Goal: Task Accomplishment & Management: Manage account settings

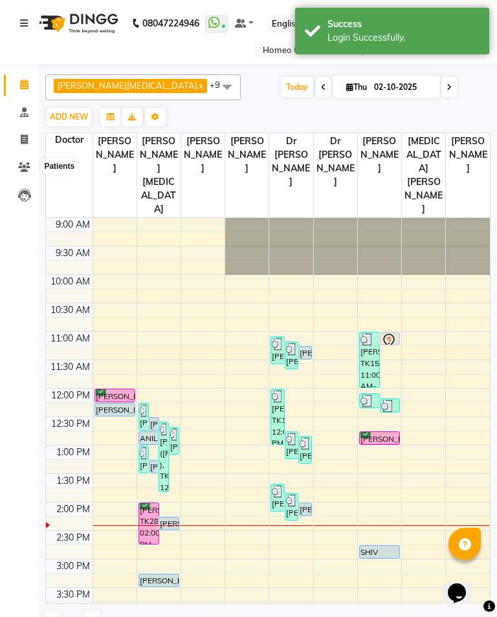
click at [26, 165] on icon at bounding box center [24, 167] width 12 height 10
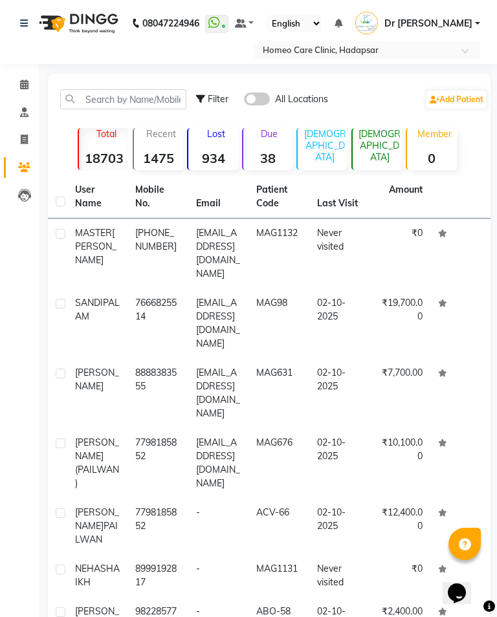
click at [304, 245] on td "MAG1132" at bounding box center [279, 254] width 60 height 70
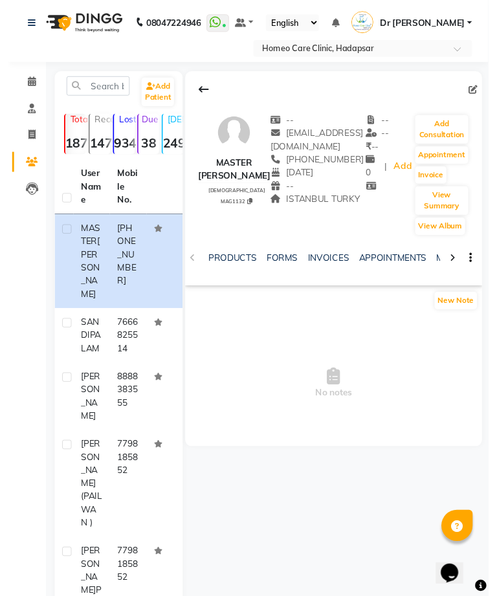
scroll to position [0, 161]
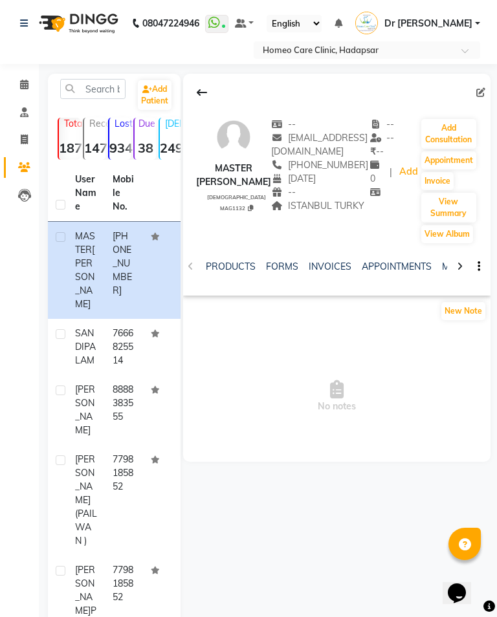
click at [278, 268] on link "FORMS" at bounding box center [282, 267] width 32 height 12
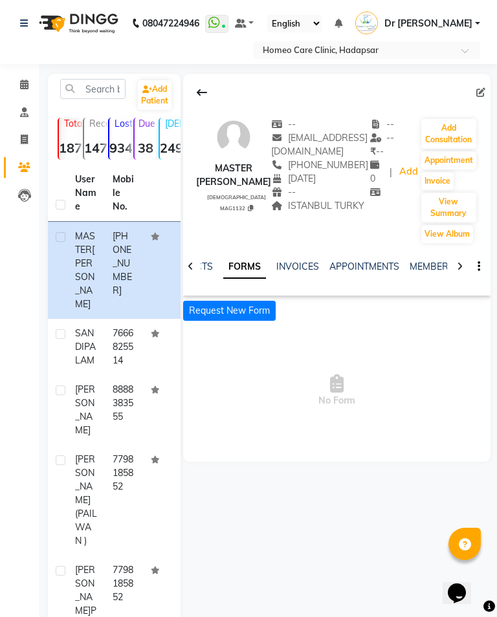
click at [244, 311] on button "Request New Form" at bounding box center [229, 311] width 93 height 20
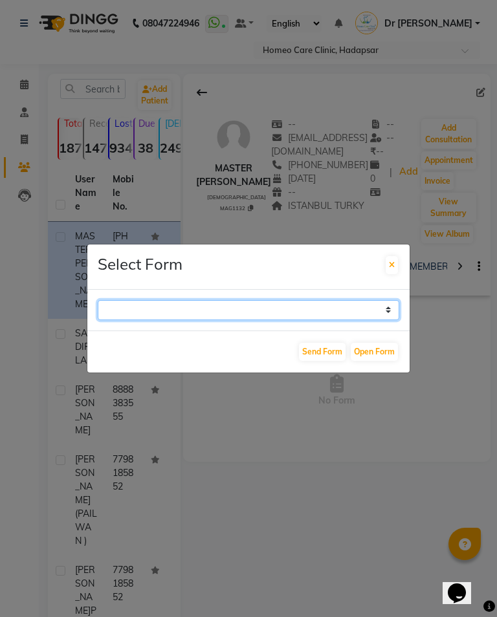
click at [357, 320] on select "Case Taking Form" at bounding box center [249, 310] width 302 height 20
click at [270, 311] on select "Case Taking Form" at bounding box center [249, 310] width 302 height 20
click at [245, 319] on select "Case Taking Form" at bounding box center [249, 310] width 302 height 20
select select "196"
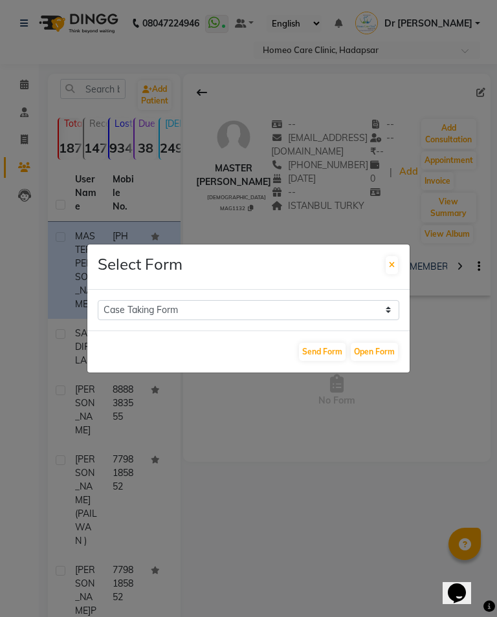
click at [375, 361] on button "Open Form" at bounding box center [374, 352] width 47 height 18
select select
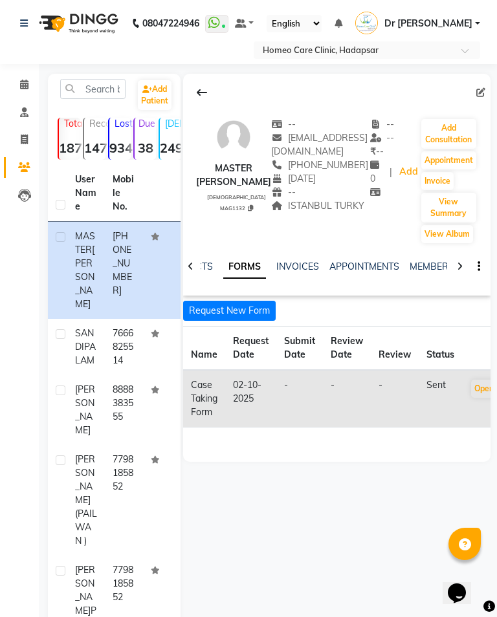
click at [489, 386] on button "Open" at bounding box center [484, 389] width 26 height 18
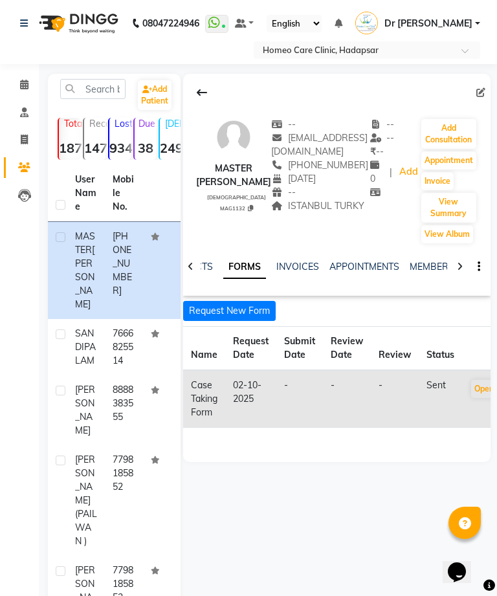
click at [454, 133] on button "Add Consultation" at bounding box center [448, 134] width 55 height 30
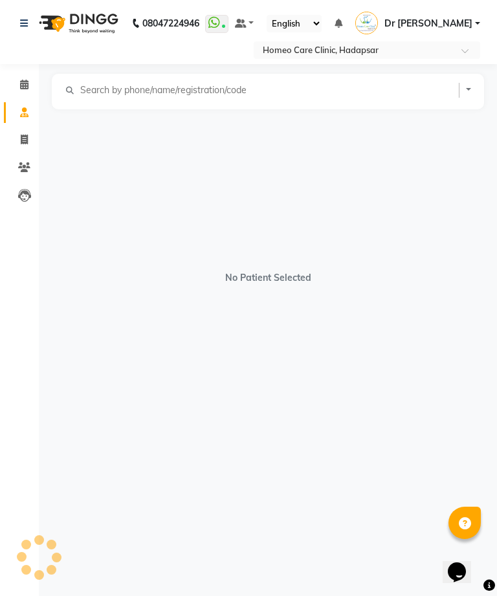
select select "[DEMOGRAPHIC_DATA]"
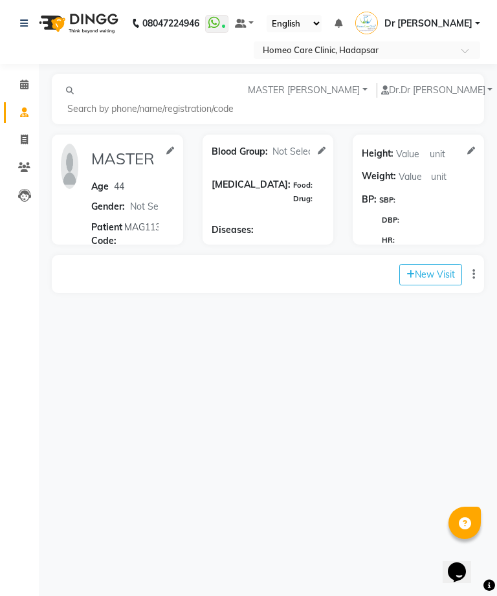
click at [439, 264] on button "New Visit" at bounding box center [430, 274] width 63 height 21
select select "880"
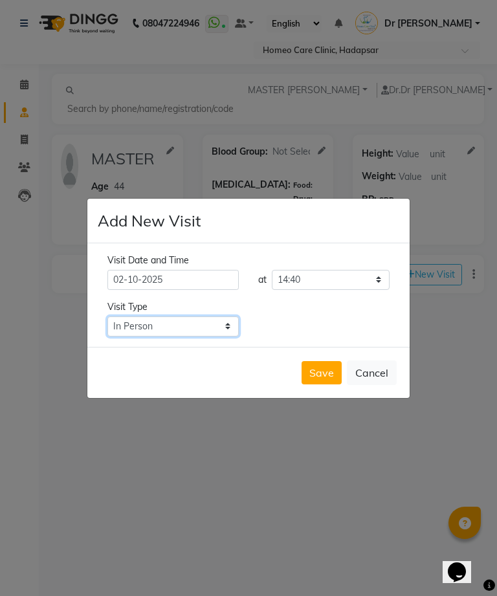
click at [180, 337] on select "Select Type In Person Video Phone Chat" at bounding box center [172, 327] width 131 height 20
select select "chat"
click at [322, 384] on button "Save" at bounding box center [322, 372] width 40 height 23
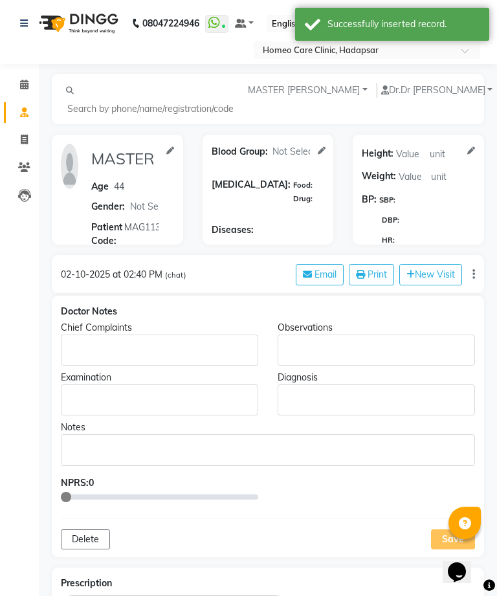
type input "MASTER [PERSON_NAME]"
type input "44"
select select "[DEMOGRAPHIC_DATA]"
type input "MAG1132"
click at [133, 344] on p "Rich Text Editor, main" at bounding box center [159, 351] width 185 height 14
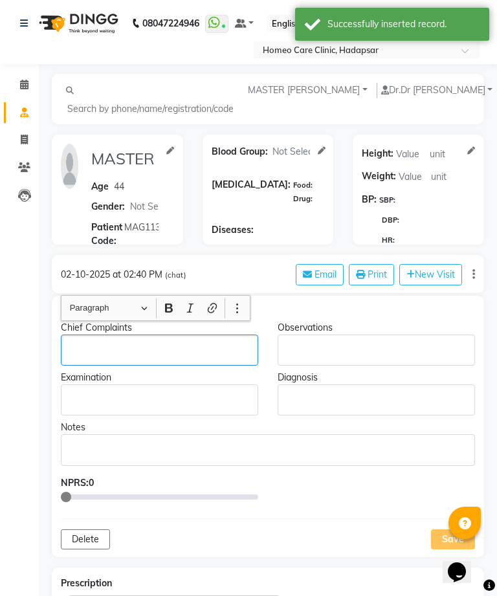
click at [117, 344] on p "Rich Text Editor, main" at bounding box center [159, 351] width 185 height 14
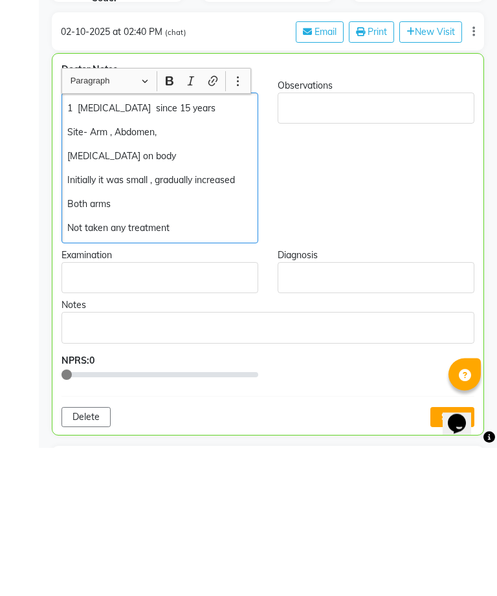
scroll to position [128, 0]
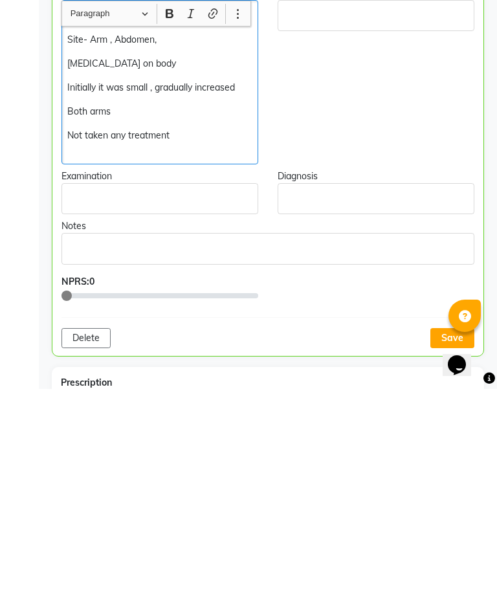
click at [441, 535] on button "Save" at bounding box center [452, 545] width 44 height 20
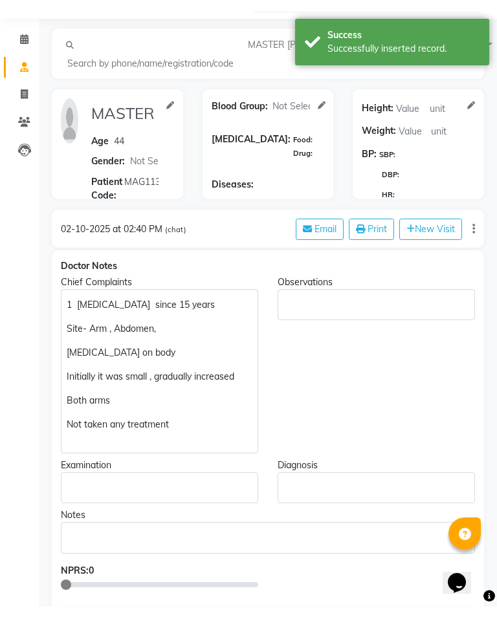
scroll to position [0, 0]
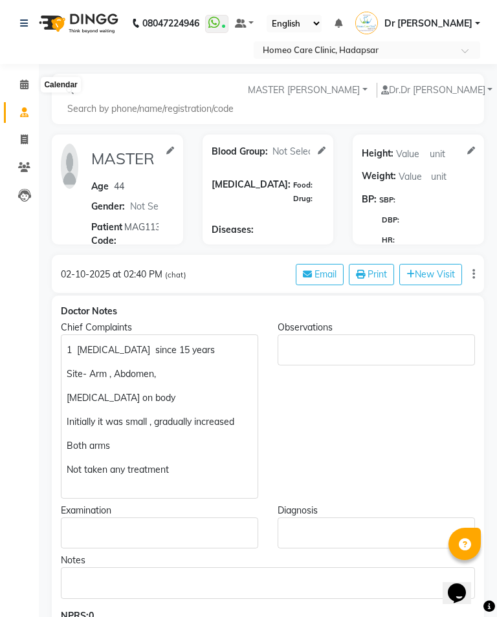
click at [27, 89] on icon at bounding box center [24, 85] width 8 height 10
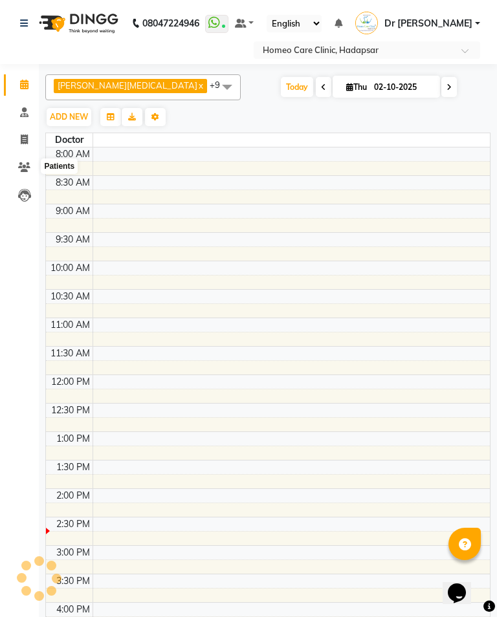
click at [23, 164] on icon at bounding box center [24, 167] width 12 height 10
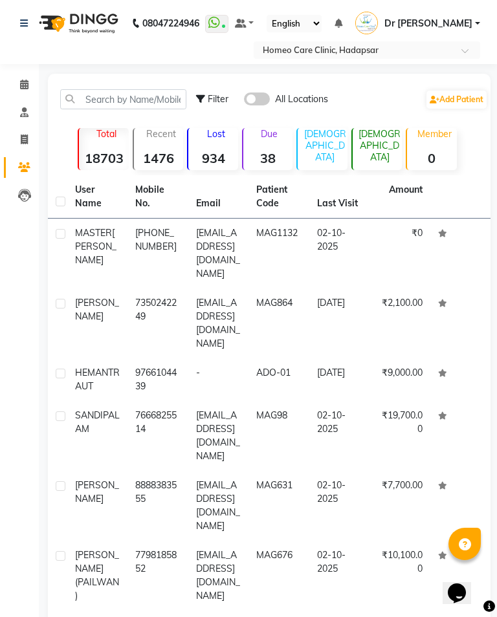
click at [141, 370] on td "9766104439" at bounding box center [158, 380] width 60 height 43
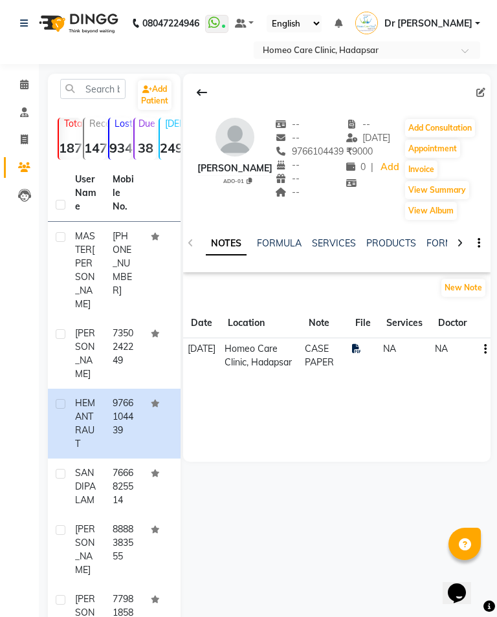
click at [457, 133] on button "Add Consultation" at bounding box center [440, 128] width 70 height 18
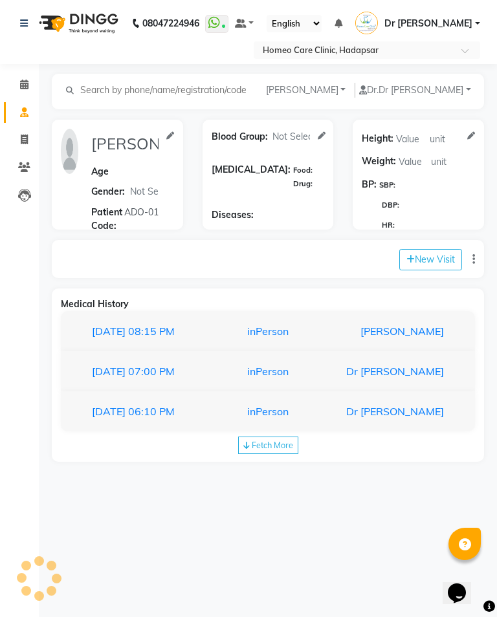
click at [436, 260] on button "New Visit" at bounding box center [430, 259] width 63 height 21
select select "885"
select select "inPerson"
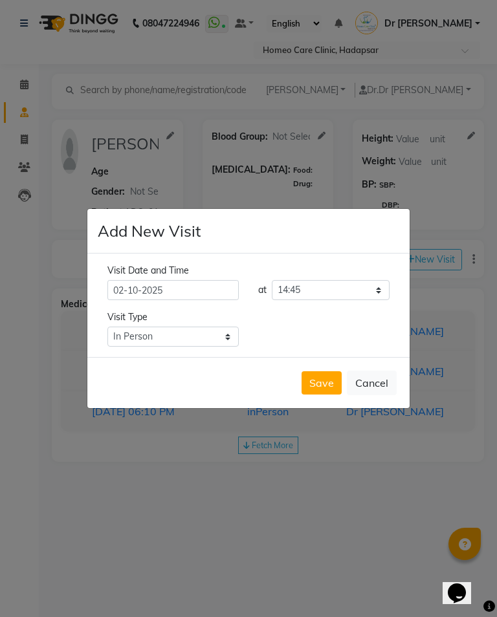
click at [410, 337] on div "Add New Visit Visit Date and Time [DATE] at Select time 09:00 09:05 09:10 09:15…" at bounding box center [249, 308] width 324 height 201
click at [322, 394] on button "Save" at bounding box center [322, 383] width 40 height 23
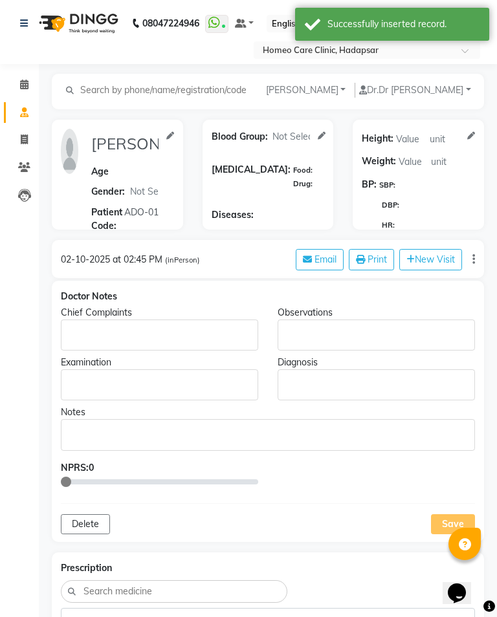
type input "[PERSON_NAME]"
select select
type input "ADO-01"
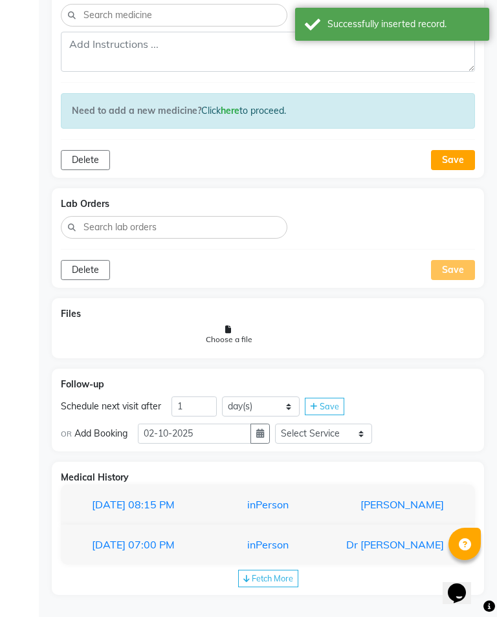
scroll to position [598, 0]
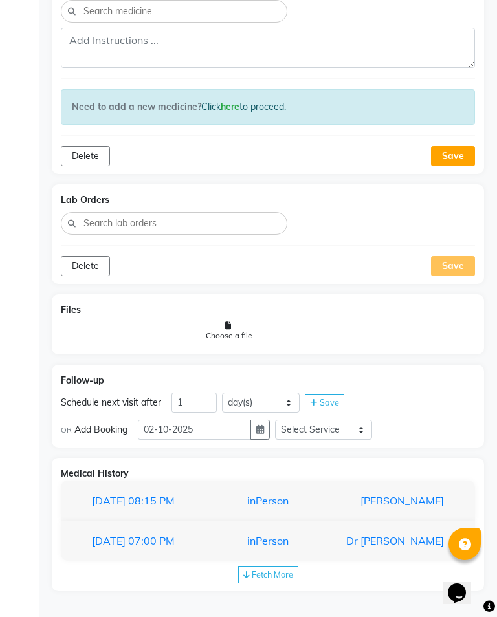
click at [366, 546] on div "Dr [PERSON_NAME]" at bounding box center [392, 541] width 124 height 16
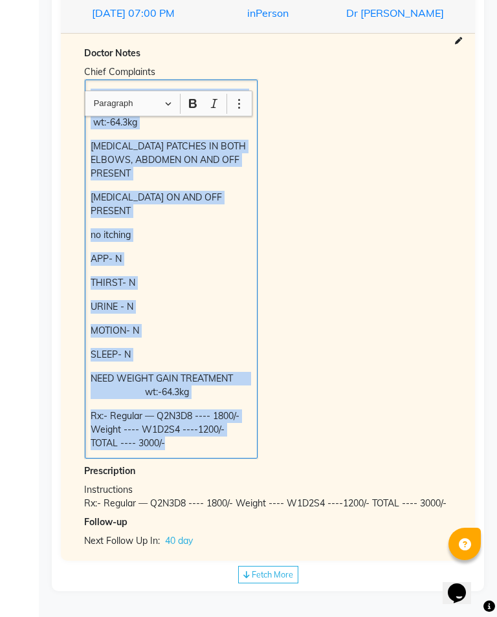
scroll to position [0, 5]
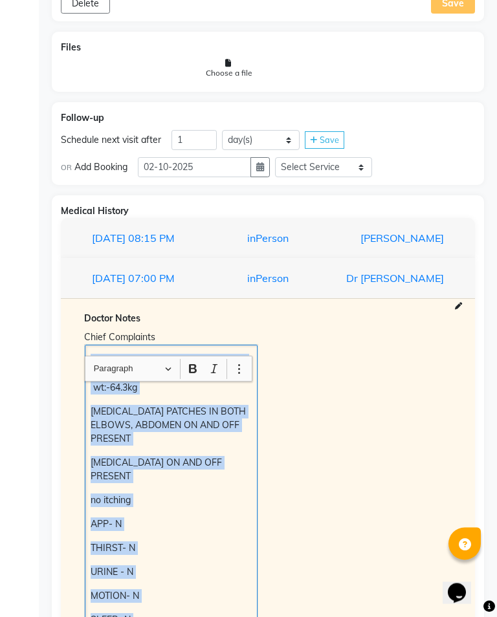
click at [415, 247] on div "[PERSON_NAME]" at bounding box center [392, 239] width 124 height 16
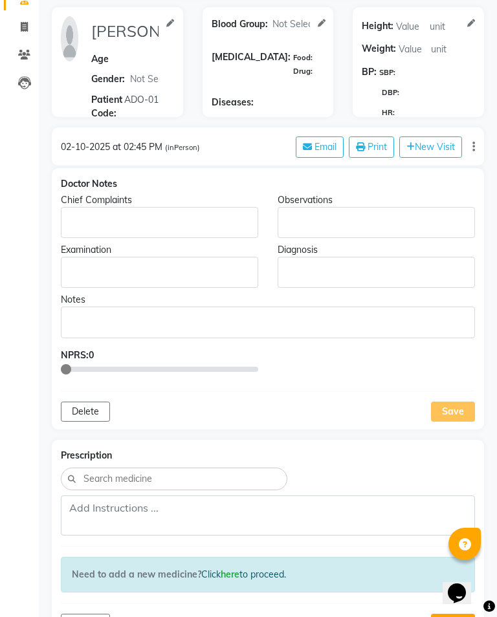
scroll to position [0, 0]
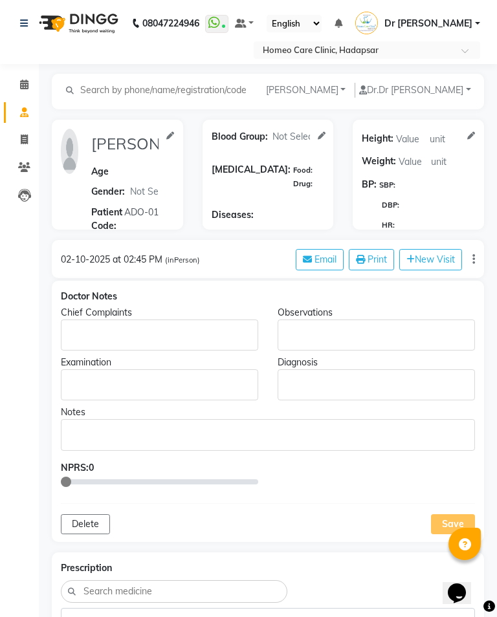
click at [124, 329] on div "Rich Text Editor, main" at bounding box center [159, 335] width 197 height 31
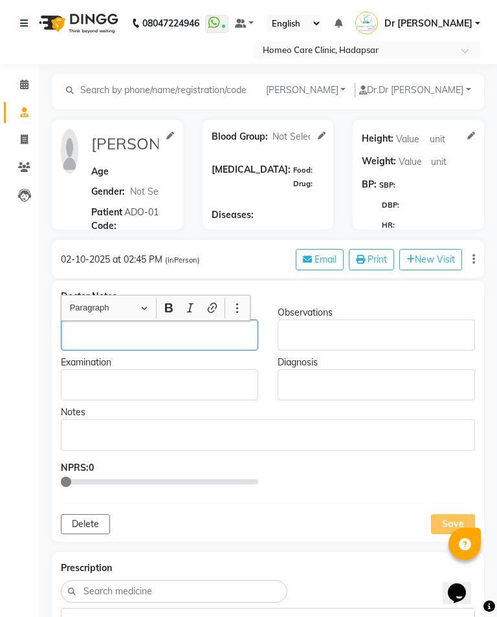
click at [110, 332] on p "Rich Text Editor, main" at bounding box center [159, 336] width 185 height 14
click at [101, 336] on p "Rich Text Editor, main" at bounding box center [159, 336] width 185 height 14
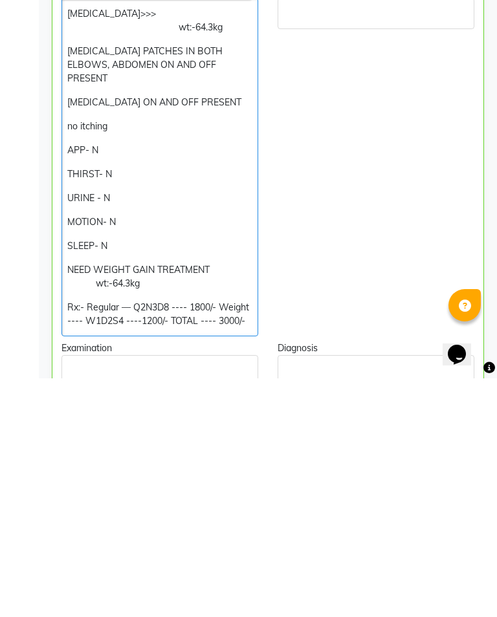
scroll to position [34, 0]
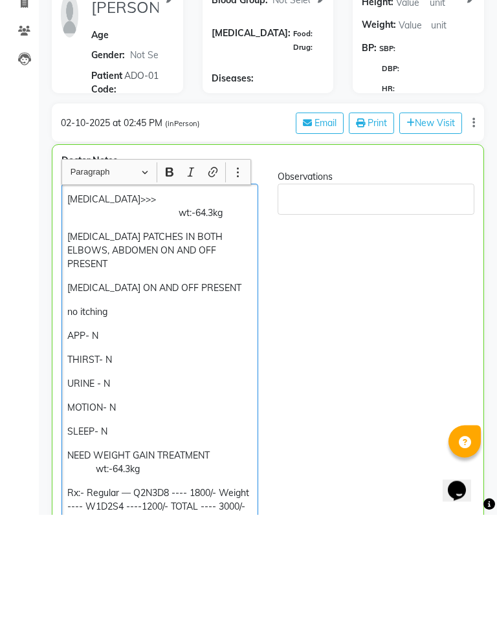
click at [424, 273] on div "Observations" at bounding box center [376, 280] width 197 height 14
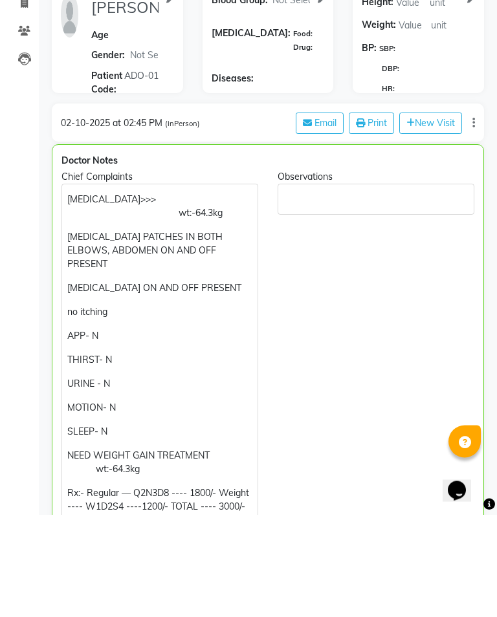
scroll to position [137, 0]
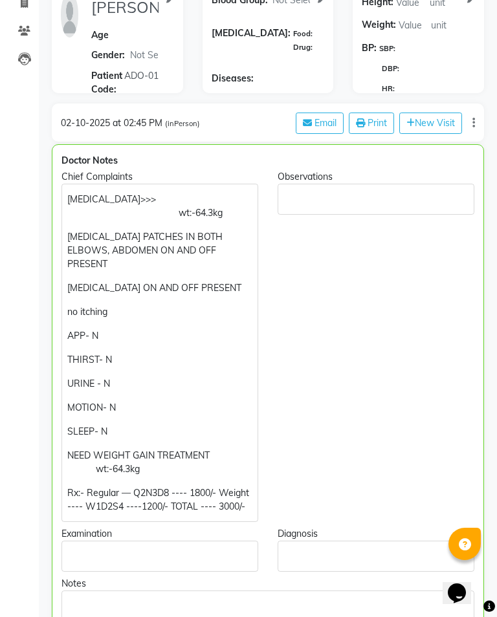
click at [159, 197] on p "[MEDICAL_DATA]>>> wt:-64.3kg" at bounding box center [159, 206] width 184 height 27
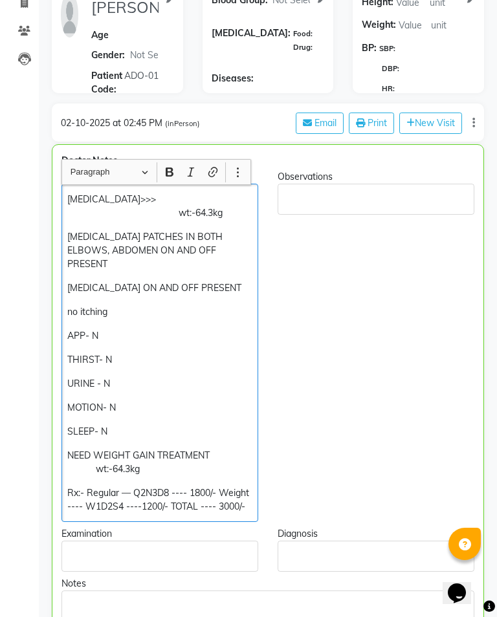
scroll to position [136, 0]
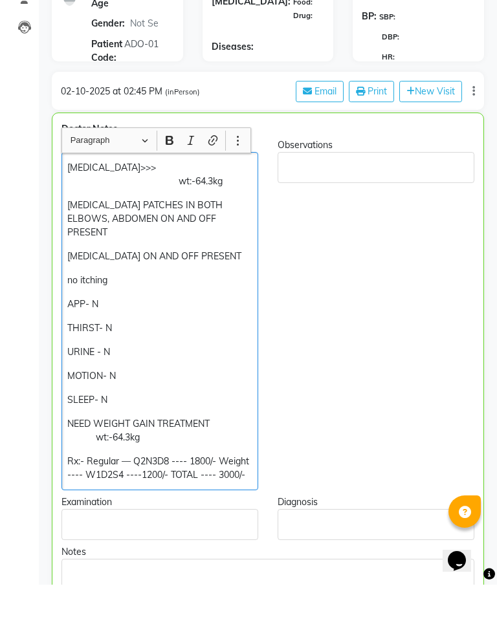
click at [233, 231] on p "[MEDICAL_DATA] PATCHES IN BOTH ELBOWS, ABDOMEN ON AND OFF PRESENT" at bounding box center [159, 251] width 184 height 41
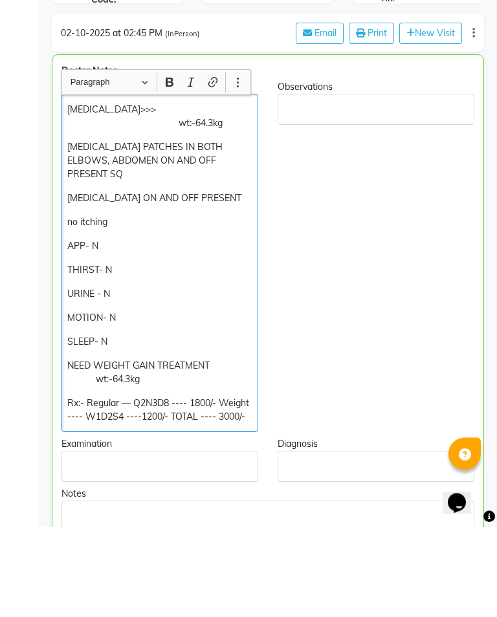
click at [249, 282] on p "[MEDICAL_DATA] ON AND OFF PRESENT" at bounding box center [159, 289] width 184 height 14
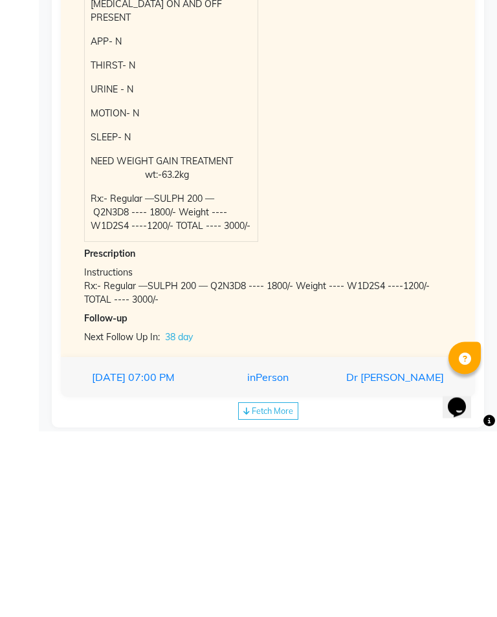
scroll to position [1468, 0]
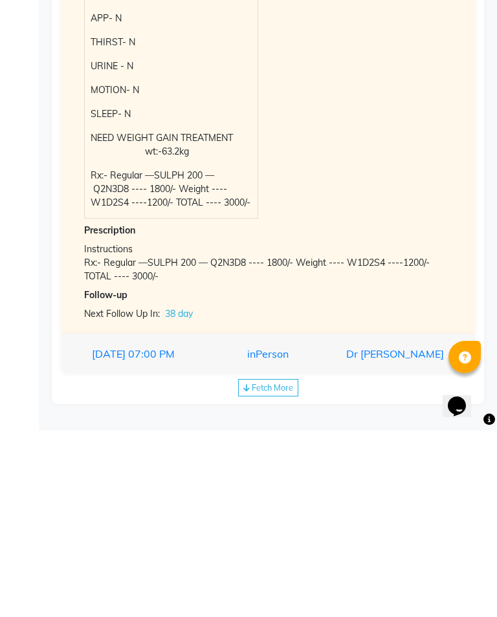
click at [265, 533] on div "inPerson" at bounding box center [268, 541] width 124 height 16
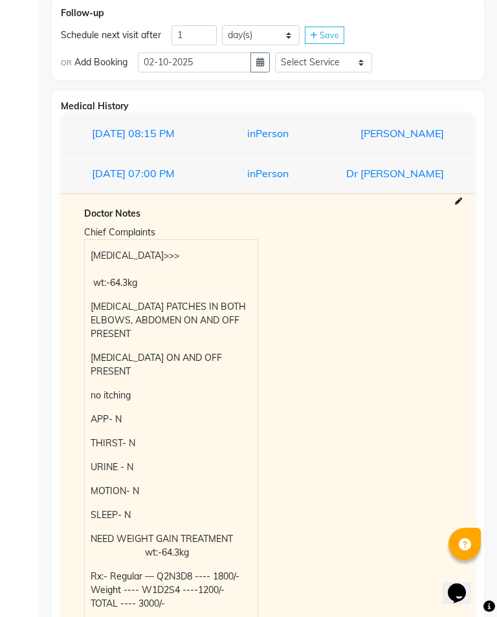
scroll to position [1268, 0]
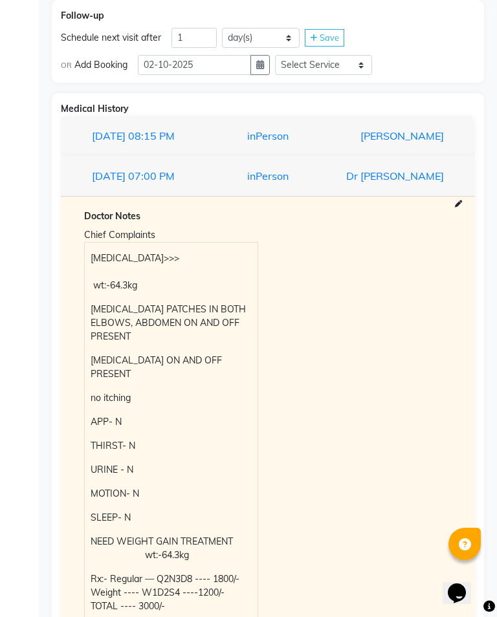
click at [285, 133] on div "inPerson" at bounding box center [268, 136] width 124 height 16
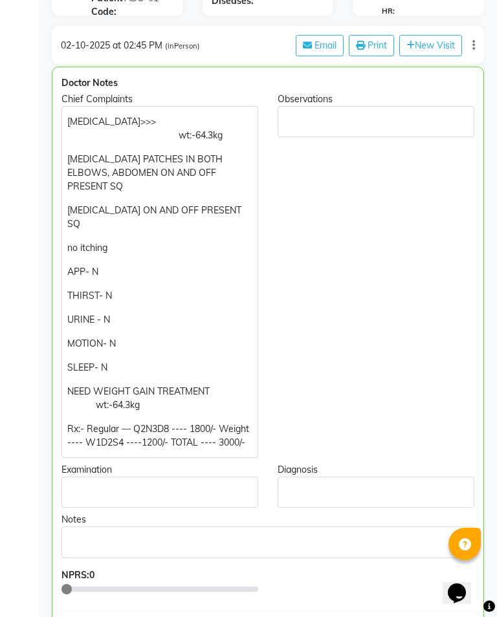
scroll to position [214, 0]
click at [98, 135] on p "[MEDICAL_DATA]>>> wt:-64.3kg" at bounding box center [159, 129] width 184 height 27
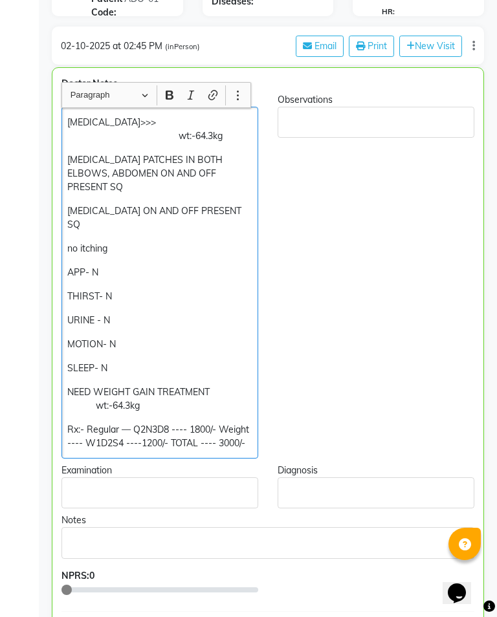
click at [85, 135] on p "[MEDICAL_DATA]>>> wt:-64.3kg" at bounding box center [159, 129] width 184 height 27
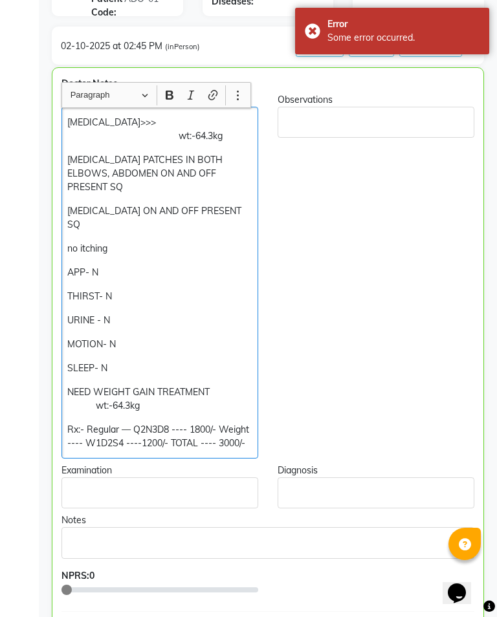
click at [96, 133] on p "[MEDICAL_DATA]>>> wt:-64.3kg" at bounding box center [159, 129] width 184 height 27
click at [94, 138] on p "[MEDICAL_DATA]>>> wt:-64.3kg" at bounding box center [159, 129] width 184 height 27
click at [110, 133] on p "[MEDICAL_DATA]>>> wt:-63.3kg" at bounding box center [159, 129] width 184 height 27
click at [106, 133] on p "[MEDICAL_DATA]>>> wt:-63.3kg" at bounding box center [159, 129] width 184 height 27
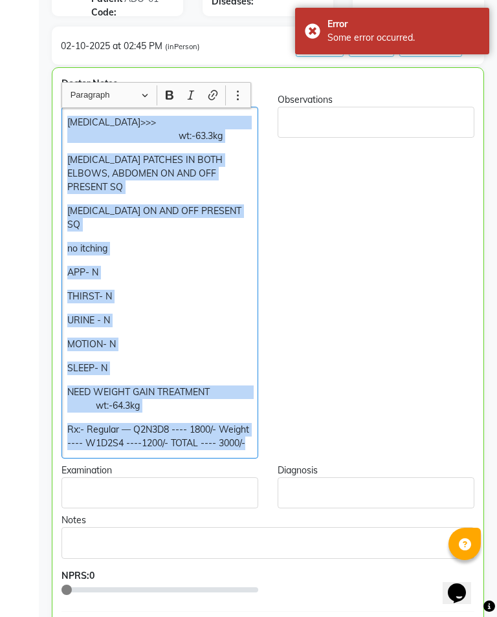
click at [364, 213] on div "Observations" at bounding box center [376, 276] width 216 height 366
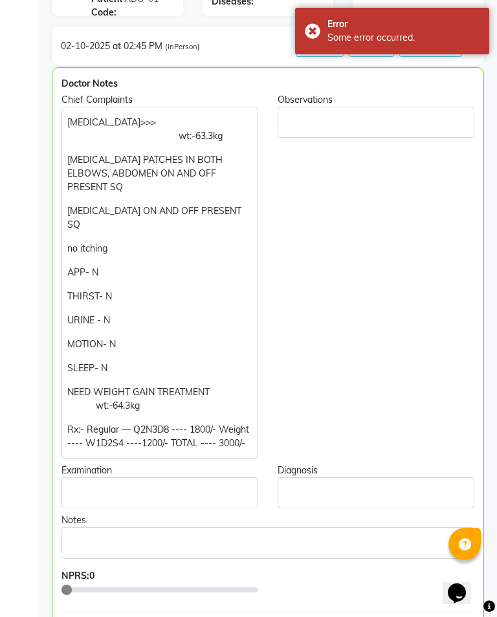
click at [104, 139] on p "[MEDICAL_DATA]>>> wt:-63.3kg" at bounding box center [159, 129] width 184 height 27
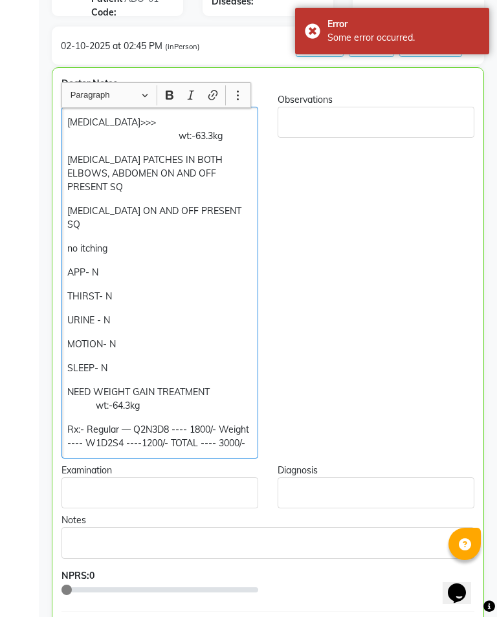
click at [150, 138] on p "[MEDICAL_DATA]>>> wt:-63.3kg" at bounding box center [159, 129] width 184 height 27
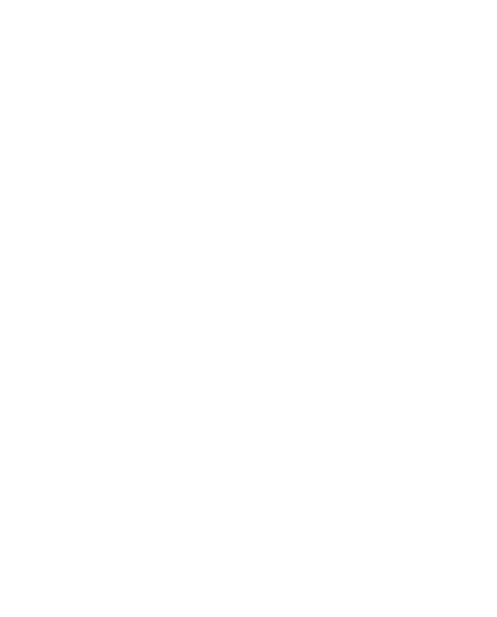
click at [339, 533] on div "Dr [PERSON_NAME]" at bounding box center [392, 541] width 124 height 16
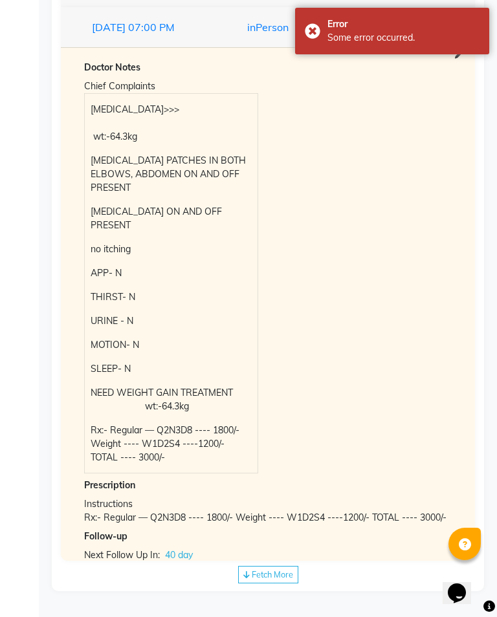
scroll to position [1421, 0]
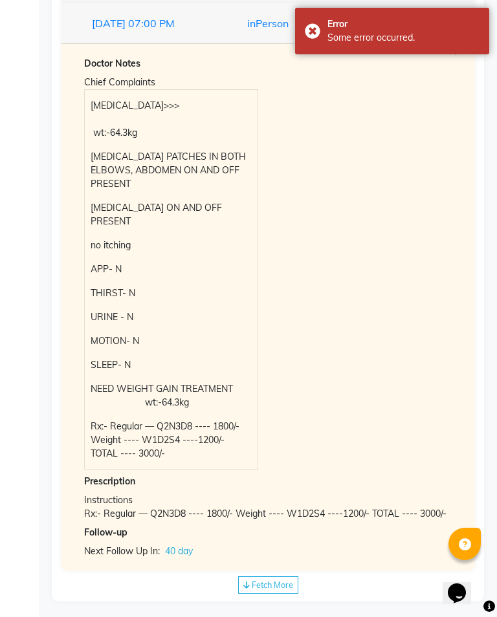
click at [272, 590] on span "Fetch More" at bounding box center [272, 585] width 41 height 10
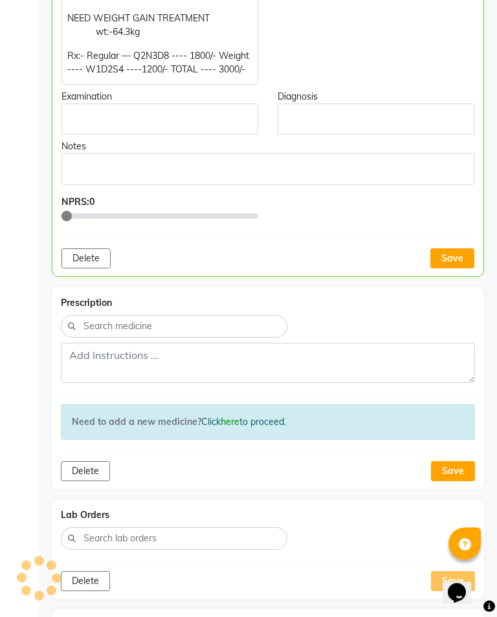
scroll to position [599, 0]
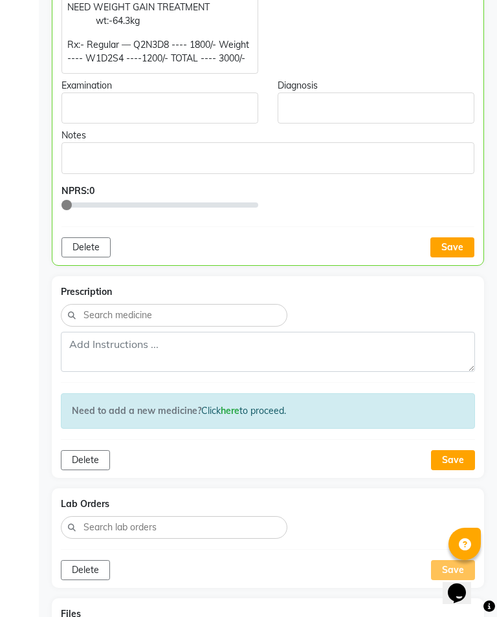
click at [459, 238] on button "Save" at bounding box center [452, 248] width 44 height 20
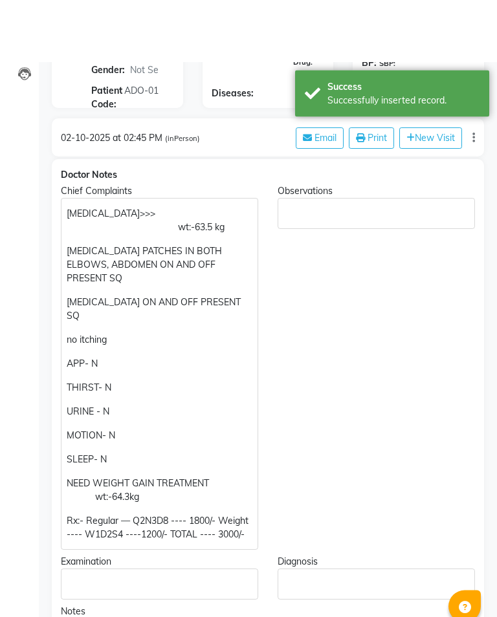
scroll to position [0, 0]
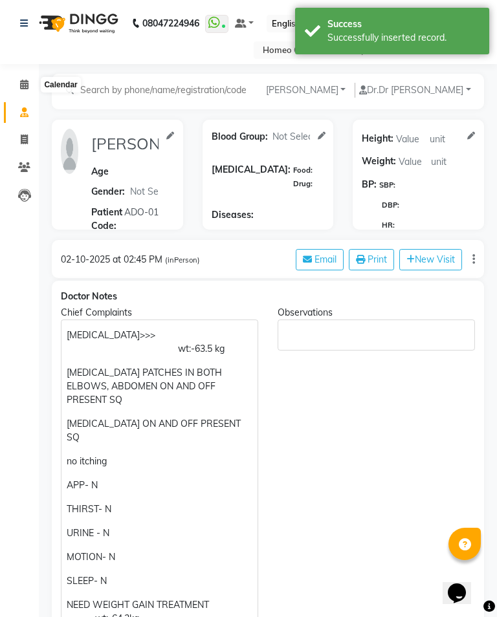
click at [25, 85] on icon at bounding box center [24, 85] width 8 height 10
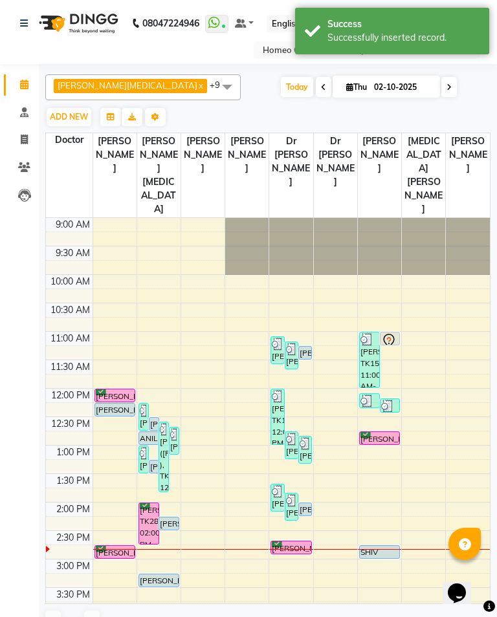
click at [297, 541] on link "[PERSON_NAME], TK30, 02:40 PM-02:55 PM, In Person - Follow Up" at bounding box center [291, 548] width 41 height 14
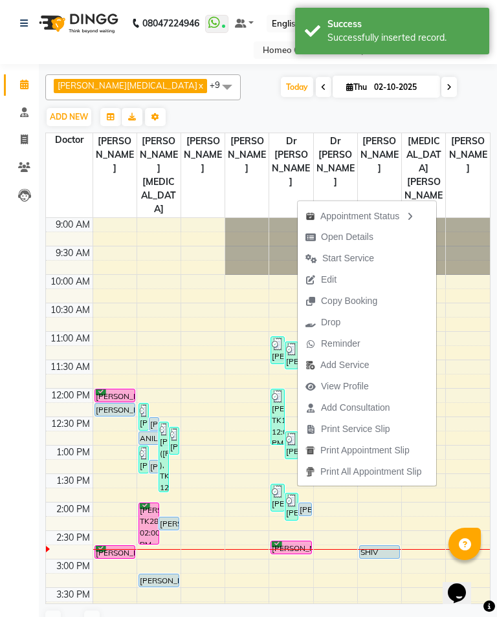
click at [357, 234] on span "Open Details" at bounding box center [347, 237] width 52 height 14
select select "6"
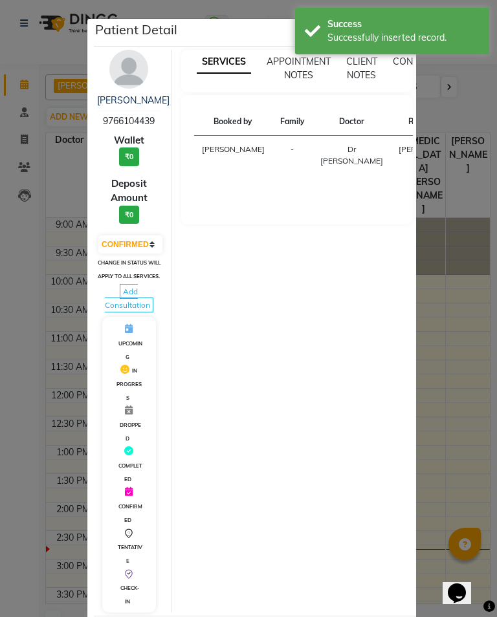
click at [122, 82] on img at bounding box center [128, 69] width 39 height 39
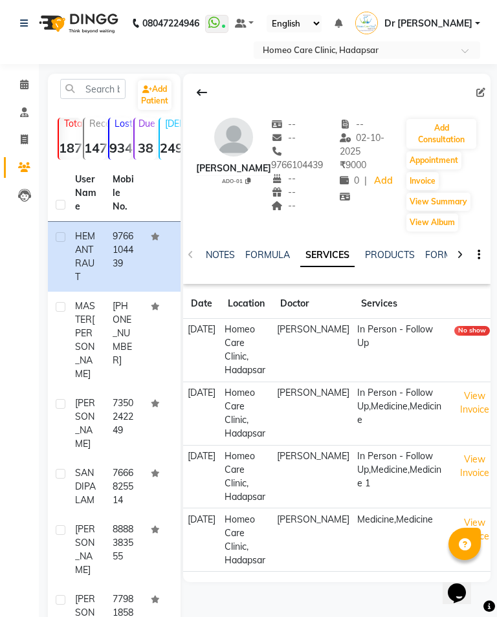
click at [220, 260] on link "NOTES" at bounding box center [220, 255] width 29 height 12
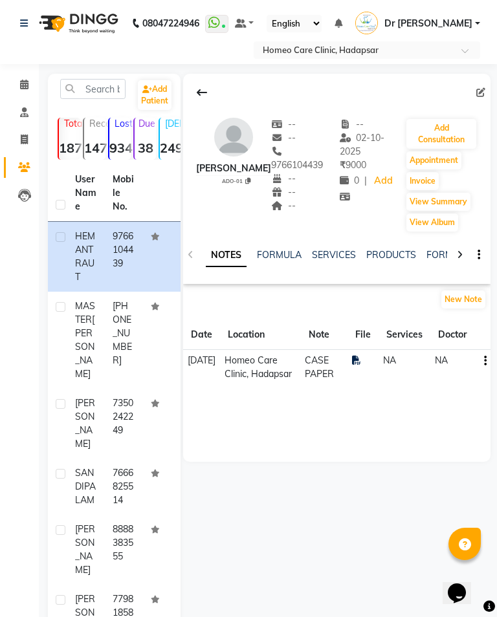
click at [354, 357] on icon at bounding box center [356, 360] width 9 height 9
click at [27, 59] on div "Select Location × Homeo Care Clinic, [GEOGRAPHIC_DATA]" at bounding box center [248, 49] width 476 height 17
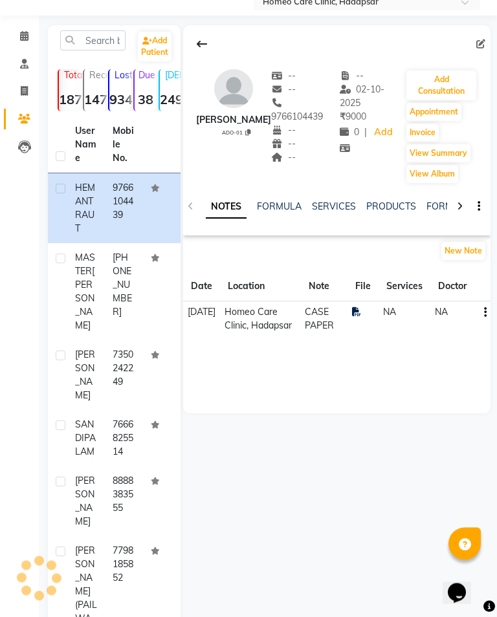
scroll to position [49, 0]
click at [27, 38] on icon at bounding box center [24, 36] width 8 height 10
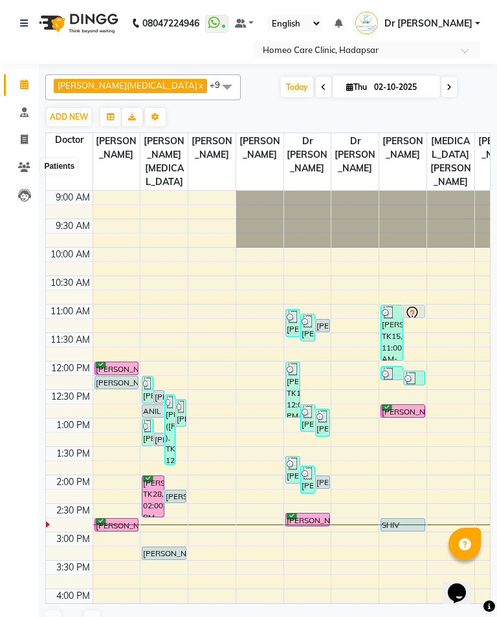
click at [30, 170] on span at bounding box center [24, 168] width 23 height 15
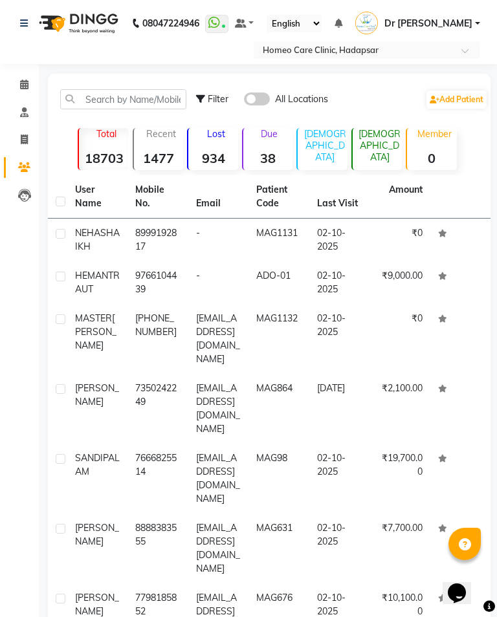
click at [399, 230] on td "₹0" at bounding box center [400, 240] width 60 height 43
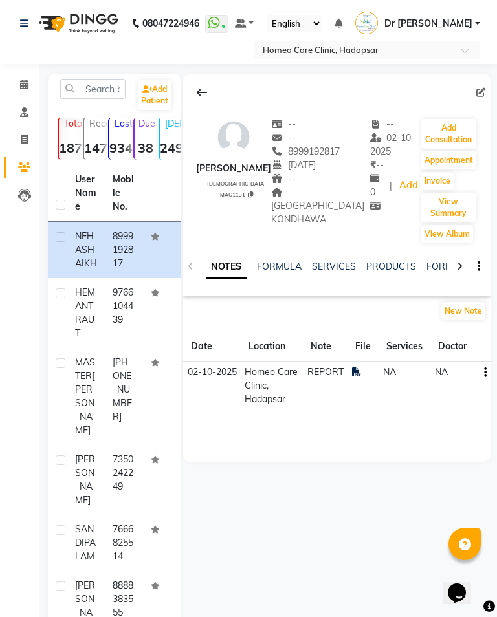
click at [449, 131] on button "Add Consultation" at bounding box center [448, 134] width 55 height 30
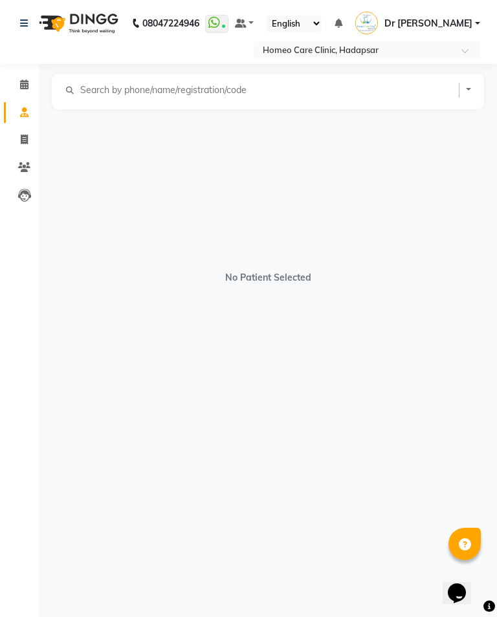
select select "[DEMOGRAPHIC_DATA]"
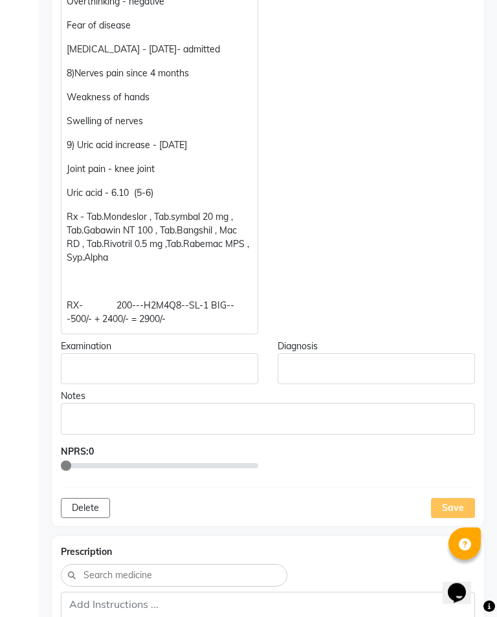
click at [133, 247] on p "Rx - Tab.Mondeslor , Tab.symbal 20 mg , Tab.Gabawin NT 100 , Tab.Bangshil , Mac…" at bounding box center [159, 238] width 185 height 54
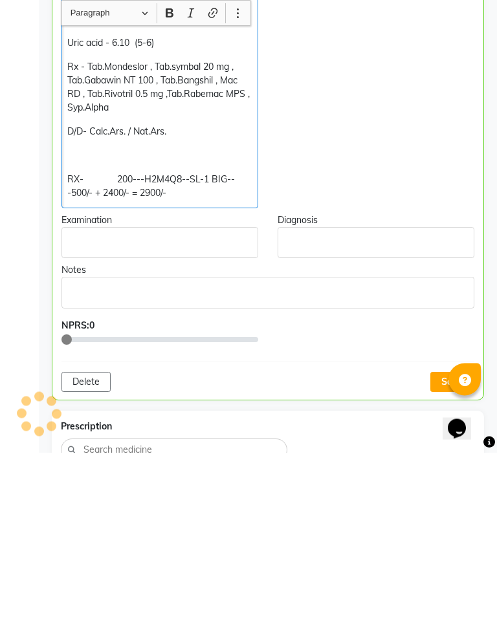
scroll to position [1438, 0]
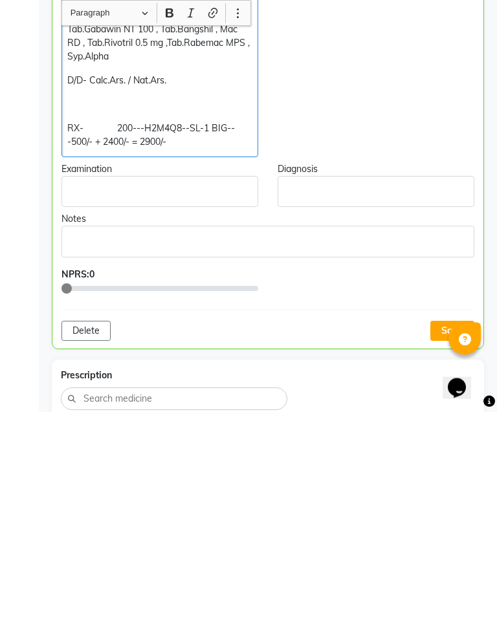
click at [449, 527] on button "Save" at bounding box center [452, 537] width 44 height 20
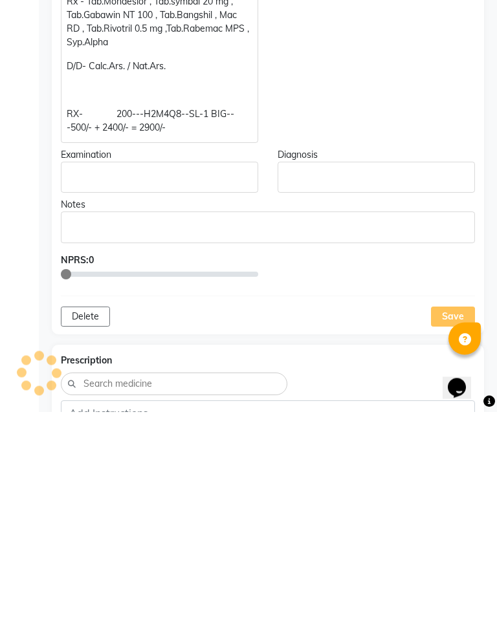
scroll to position [1644, 0]
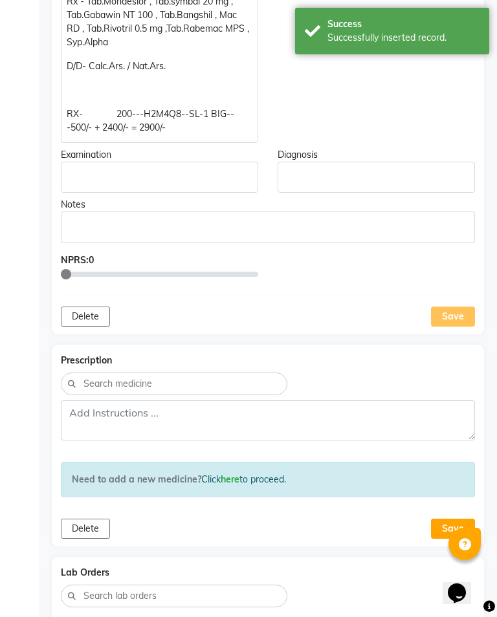
click at [439, 310] on div "Save" at bounding box center [453, 317] width 44 height 20
click at [463, 307] on div "Save" at bounding box center [453, 317] width 44 height 20
click at [456, 307] on div "Save" at bounding box center [453, 317] width 44 height 20
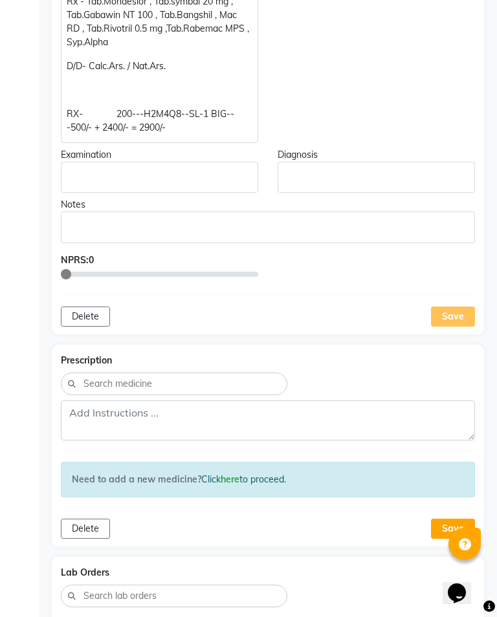
click at [450, 307] on div "Save" at bounding box center [453, 317] width 44 height 20
click at [458, 307] on div "Save" at bounding box center [453, 317] width 44 height 20
click at [441, 309] on div "Save" at bounding box center [453, 317] width 44 height 20
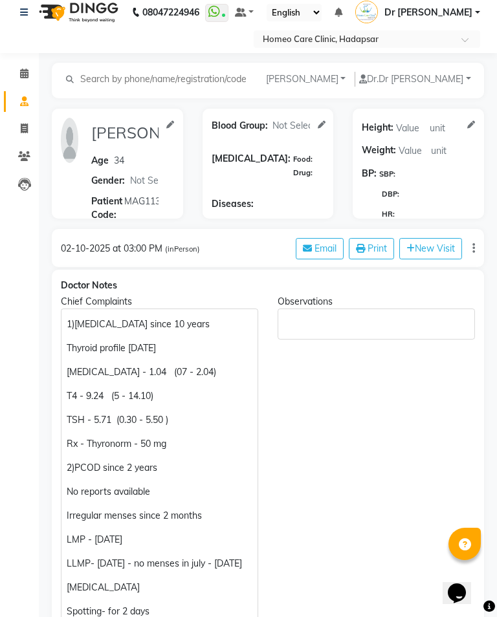
scroll to position [0, 0]
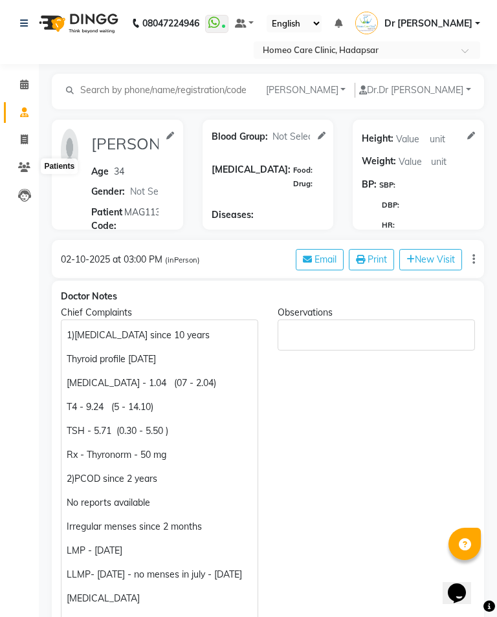
click at [28, 165] on icon at bounding box center [24, 167] width 12 height 10
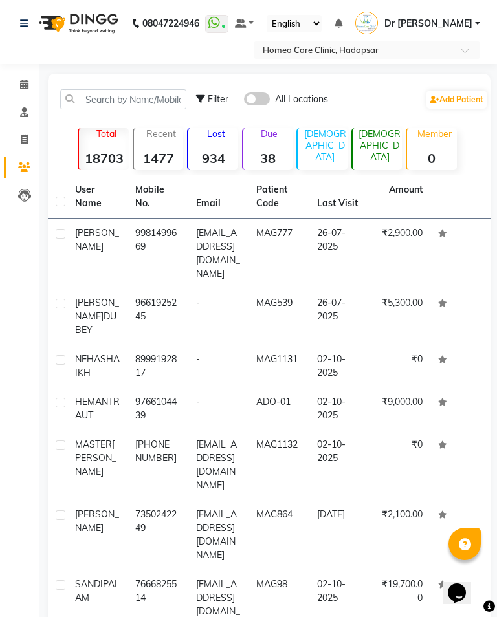
click at [331, 345] on td "02-10-2025" at bounding box center [339, 366] width 60 height 43
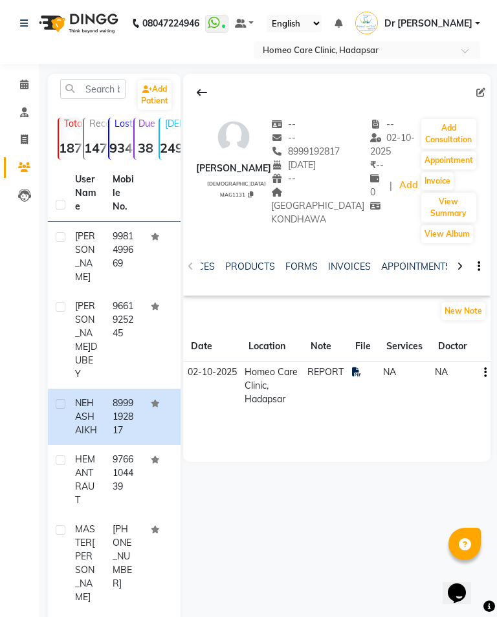
scroll to position [0, 119]
click at [330, 271] on link "FORMS" at bounding box center [323, 267] width 32 height 12
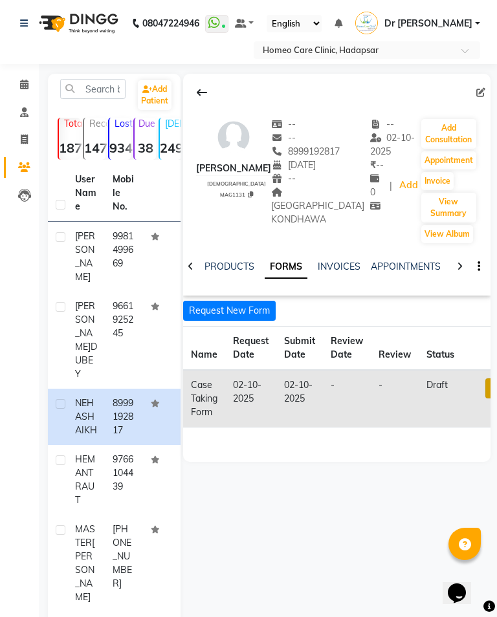
click at [489, 386] on link at bounding box center [493, 389] width 17 height 20
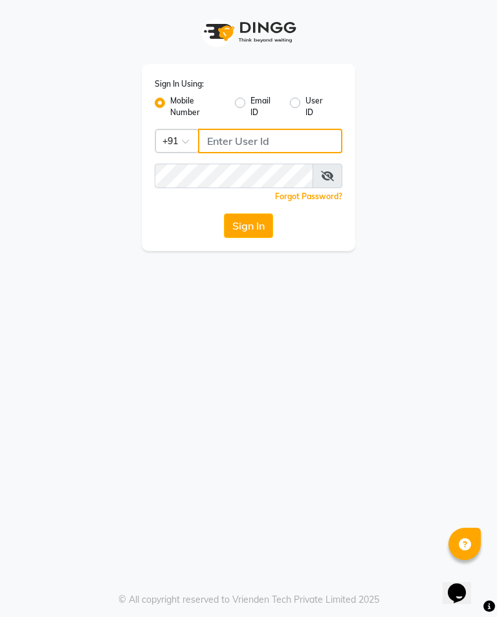
click at [272, 143] on input "Username" at bounding box center [270, 141] width 144 height 25
type input "9359245121"
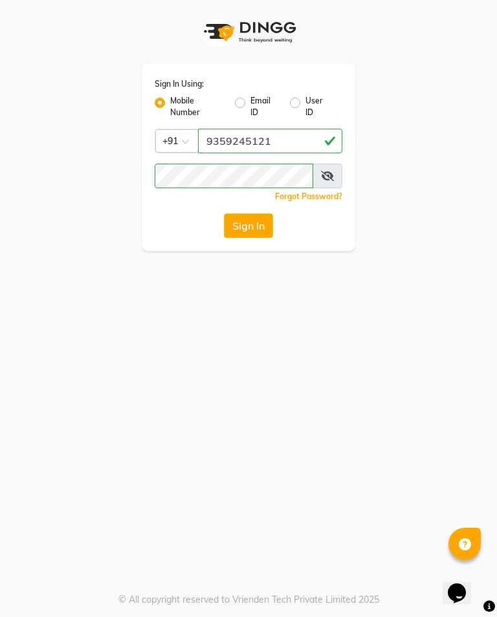
click at [244, 230] on button "Sign In" at bounding box center [248, 226] width 49 height 25
